Goal: Navigation & Orientation: Understand site structure

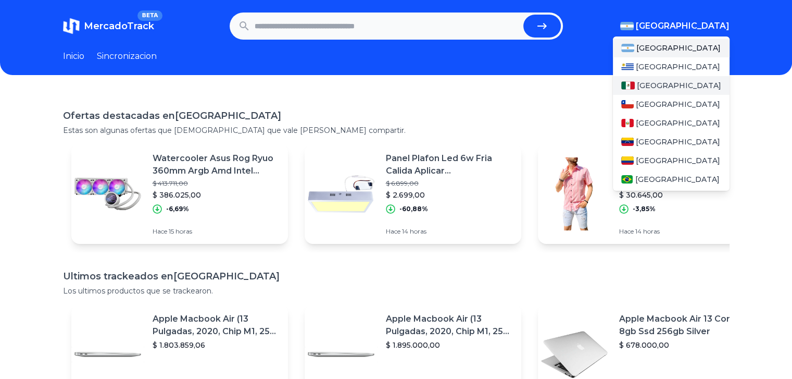
click at [664, 85] on span "[GEOGRAPHIC_DATA]" at bounding box center [679, 85] width 84 height 10
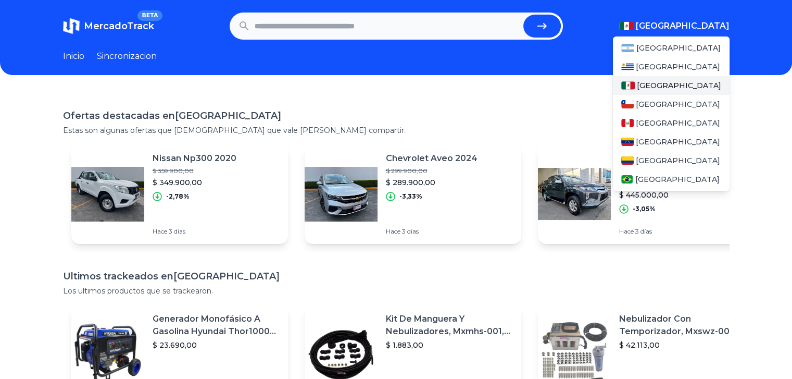
click at [664, 85] on span "[GEOGRAPHIC_DATA]" at bounding box center [679, 85] width 84 height 10
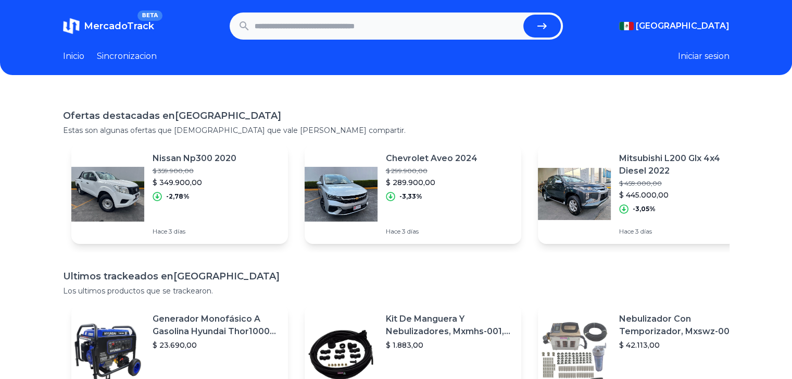
click at [139, 60] on link "Sincronizacion" at bounding box center [127, 56] width 60 height 12
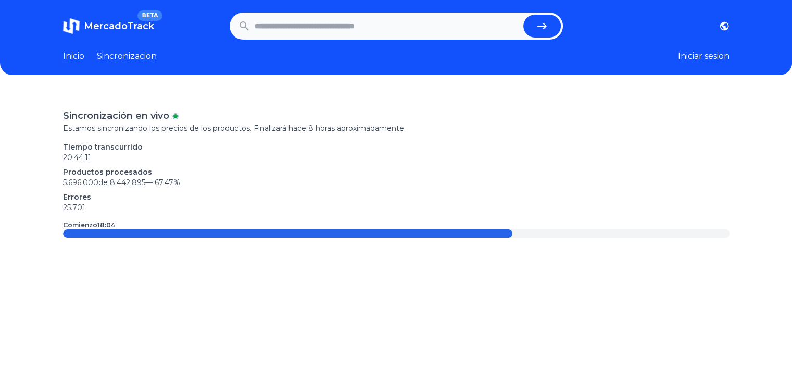
click at [77, 54] on link "Inicio" at bounding box center [73, 56] width 21 height 12
